Goal: Task Accomplishment & Management: Manage account settings

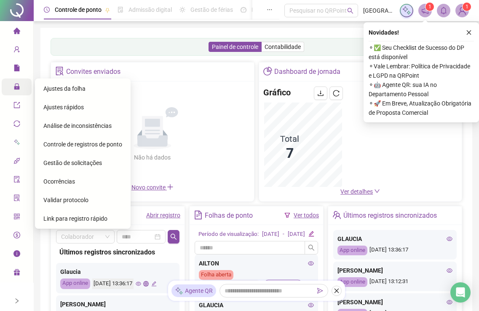
click at [48, 89] on span "Ajustes da folha" at bounding box center [64, 88] width 42 height 7
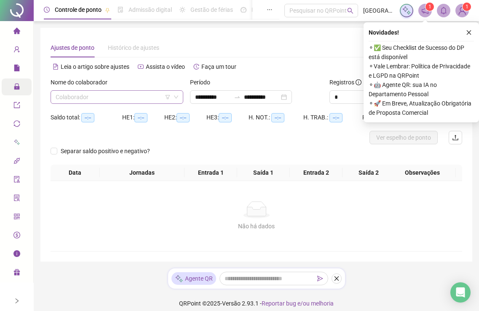
click at [96, 95] on input "search" at bounding box center [113, 97] width 115 height 13
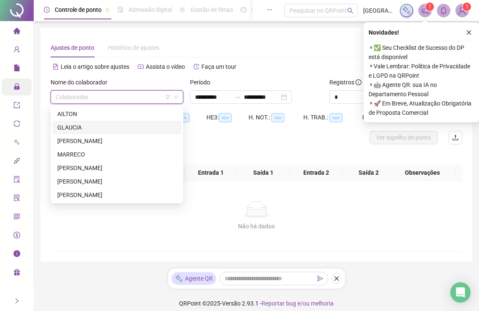
click at [72, 130] on div "GLAUCIA" at bounding box center [116, 127] width 119 height 9
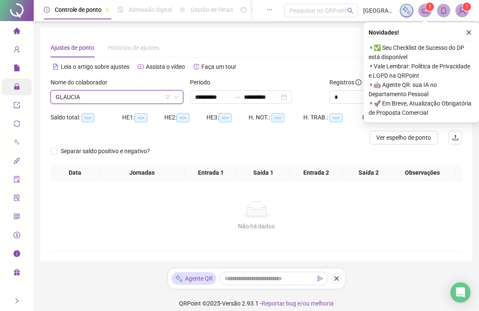
drag, startPoint x: 469, startPoint y: 30, endPoint x: 402, endPoint y: 50, distance: 70.2
click at [469, 32] on icon "close" at bounding box center [469, 33] width 6 height 6
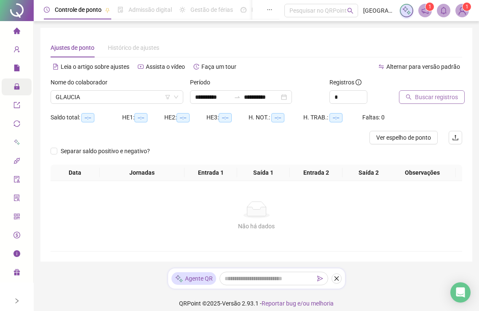
click at [432, 98] on span "Buscar registros" at bounding box center [436, 96] width 43 height 9
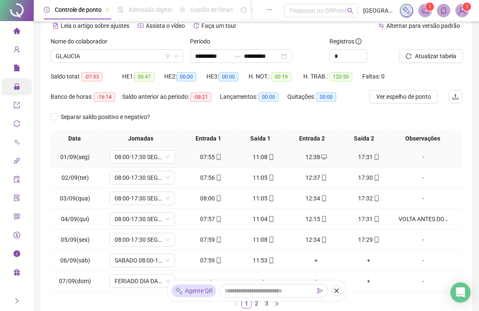
scroll to position [112, 0]
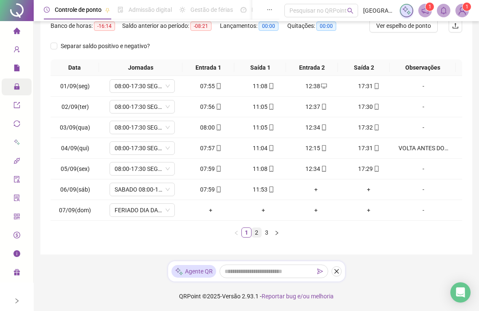
click at [256, 233] on link "2" at bounding box center [256, 232] width 9 height 9
click at [266, 232] on link "3" at bounding box center [266, 232] width 9 height 9
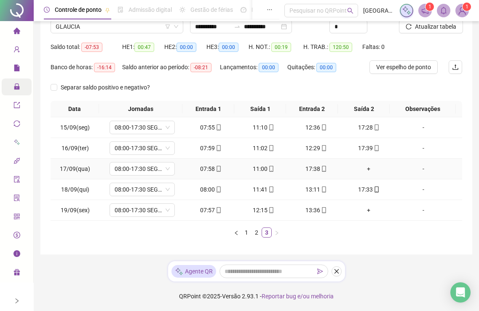
click at [366, 171] on div "+" at bounding box center [369, 168] width 46 height 9
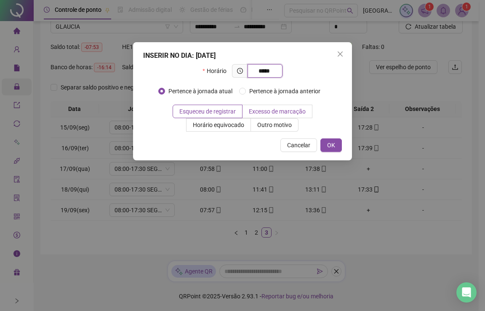
type input "*****"
drag, startPoint x: 266, startPoint y: 111, endPoint x: 275, endPoint y: 115, distance: 10.6
click at [267, 112] on span "Excesso de marcação" at bounding box center [277, 111] width 57 height 7
click at [327, 146] on button "OK" at bounding box center [331, 144] width 21 height 13
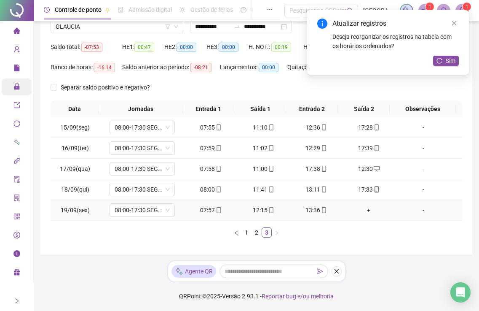
click at [415, 211] on div "-" at bounding box center [424, 209] width 50 height 9
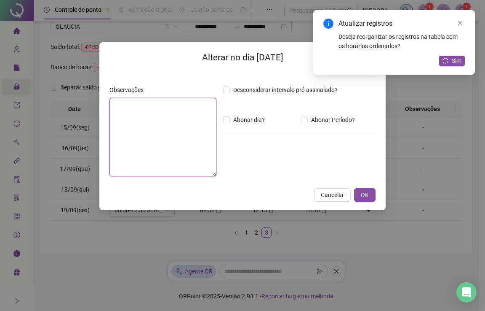
click at [152, 118] on textarea at bounding box center [163, 137] width 107 height 78
type textarea "*"
type textarea "**********"
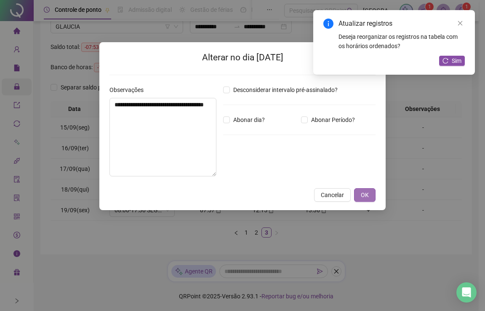
click at [368, 193] on span "OK" at bounding box center [365, 194] width 8 height 9
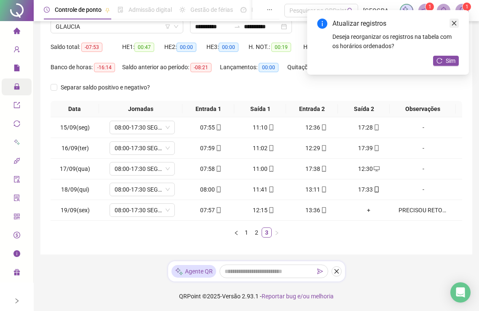
click at [454, 26] on icon "close" at bounding box center [454, 23] width 6 height 6
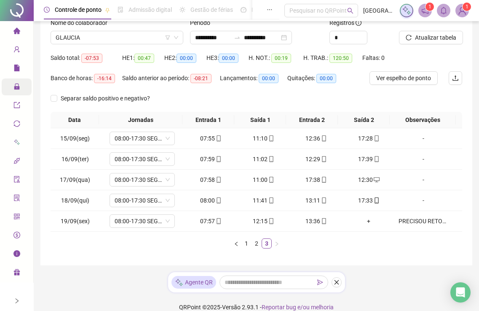
scroll to position [0, 0]
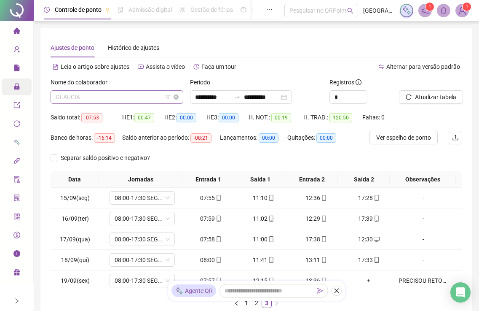
click at [91, 99] on span "GLAUCIA" at bounding box center [117, 97] width 123 height 13
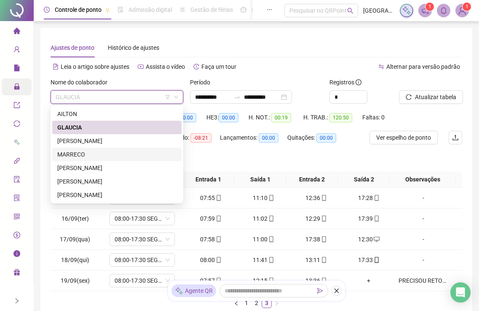
drag, startPoint x: 64, startPoint y: 153, endPoint x: 94, endPoint y: 153, distance: 29.9
click at [64, 153] on div "MARRECO" at bounding box center [116, 154] width 119 height 9
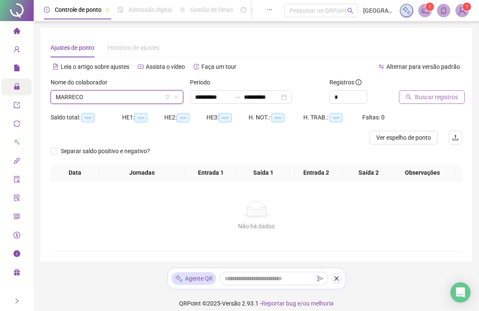
click at [436, 96] on span "Buscar registros" at bounding box center [436, 96] width 43 height 9
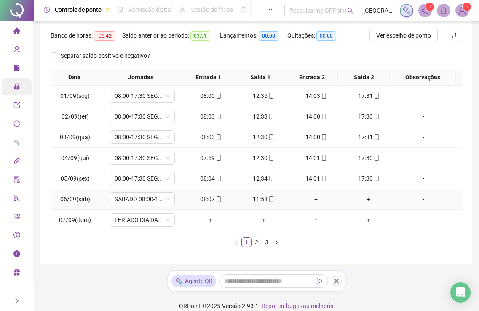
scroll to position [112, 0]
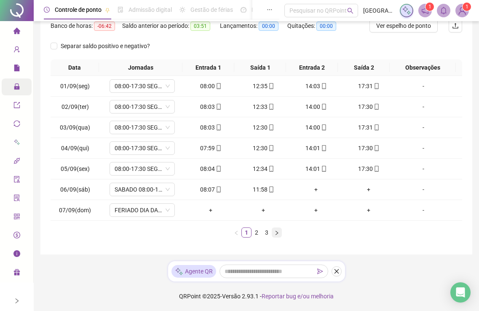
drag, startPoint x: 267, startPoint y: 233, endPoint x: 274, endPoint y: 228, distance: 7.8
click at [268, 231] on link "3" at bounding box center [266, 232] width 9 height 9
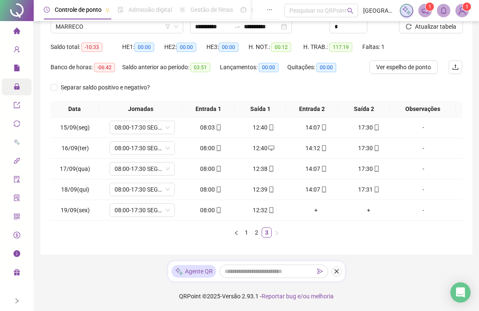
scroll to position [70, 0]
drag, startPoint x: 11, startPoint y: 33, endPoint x: 333, endPoint y: 304, distance: 420.8
click at [11, 33] on li "Página inicial" at bounding box center [17, 31] width 30 height 17
click at [13, 32] on li "Página inicial" at bounding box center [17, 31] width 30 height 17
